Goal: Navigation & Orientation: Find specific page/section

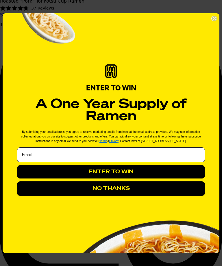
click at [126, 196] on button "NO THANKS" at bounding box center [111, 188] width 188 height 14
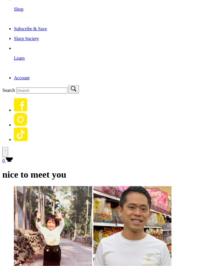
scroll to position [278, 0]
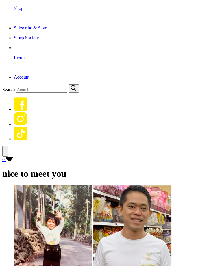
click at [220, 25] on div "Close dialog ENTER TO WIN A One Year Supply of Ramen By submitting your email a…" at bounding box center [111, 133] width 222 height 266
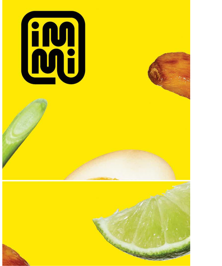
scroll to position [912, 0]
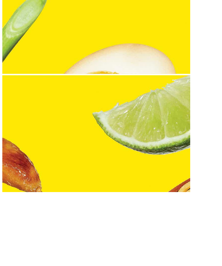
type input "Cana"
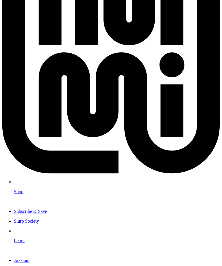
scroll to position [0, 0]
